Goal: Information Seeking & Learning: Learn about a topic

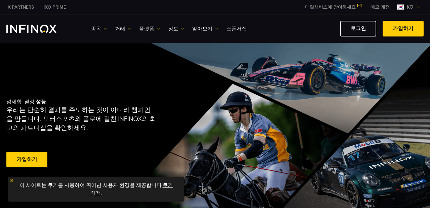
click at [143, 30] on link "플랫폼" at bounding box center [149, 29] width 21 height 8
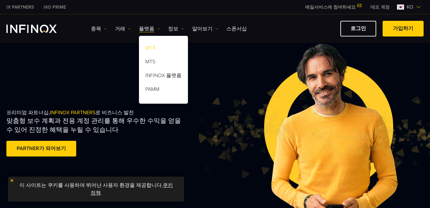
click at [153, 48] on link "MT4" at bounding box center [163, 49] width 49 height 14
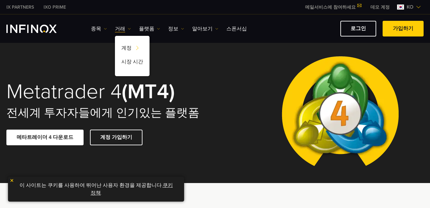
click at [16, 31] on img "INFINOX Logo" at bounding box center [31, 29] width 50 height 8
